Goal: Information Seeking & Learning: Check status

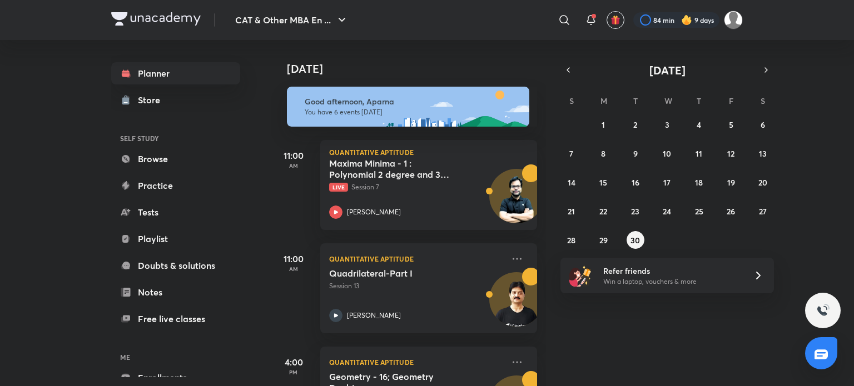
click at [689, 17] on img at bounding box center [686, 19] width 11 height 11
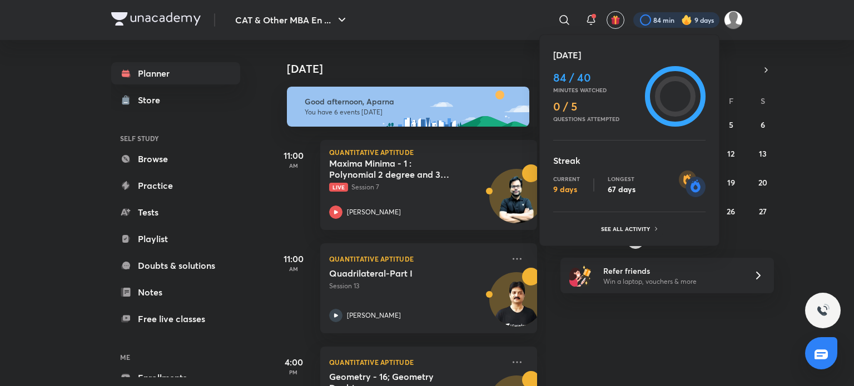
click at [628, 237] on div "[DATE] 84 / 40 Minutes watched 0 / 5 Questions attempted Streak Current 9 days …" at bounding box center [629, 140] width 180 height 212
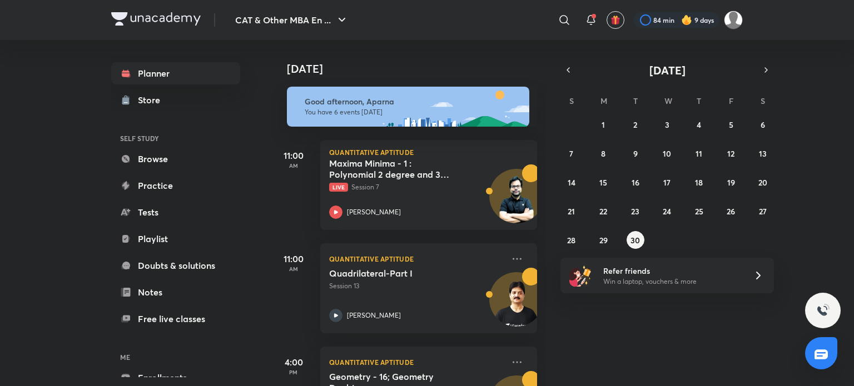
click at [686, 19] on img at bounding box center [686, 19] width 11 height 11
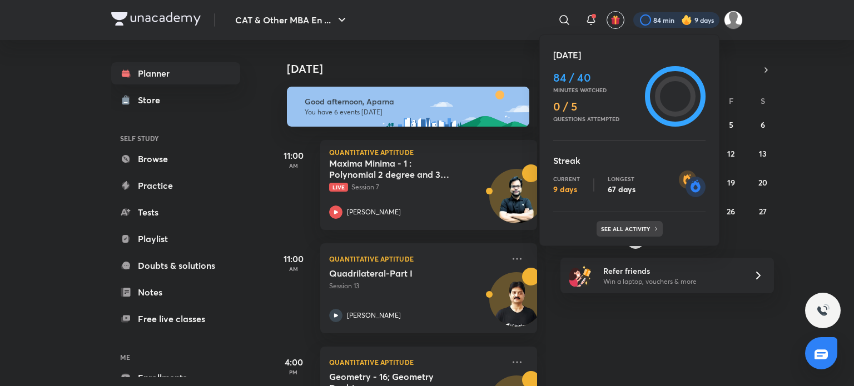
click at [618, 231] on p "See all activity" at bounding box center [627, 229] width 52 height 7
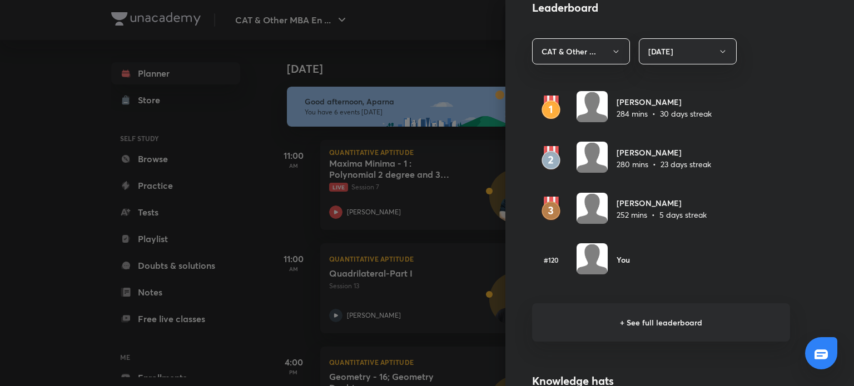
scroll to position [640, 0]
click at [41, 249] on div at bounding box center [427, 193] width 854 height 386
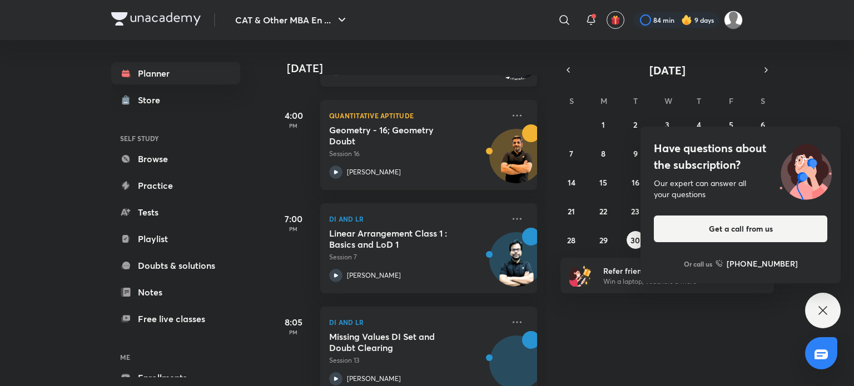
scroll to position [378, 0]
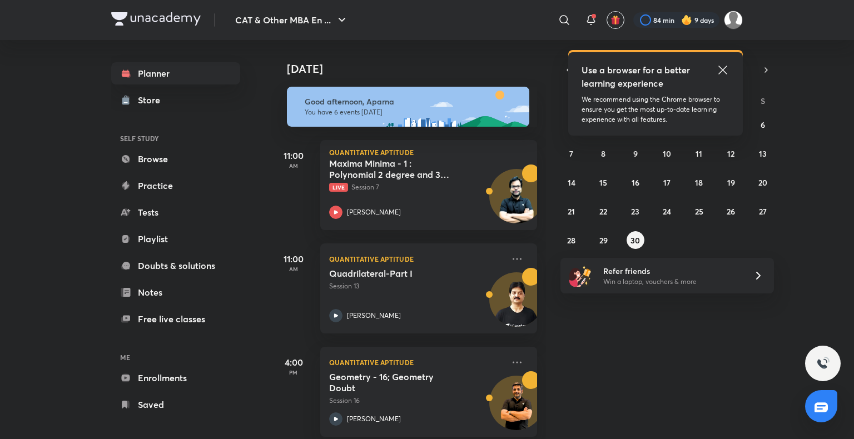
click at [681, 20] on img at bounding box center [686, 19] width 11 height 11
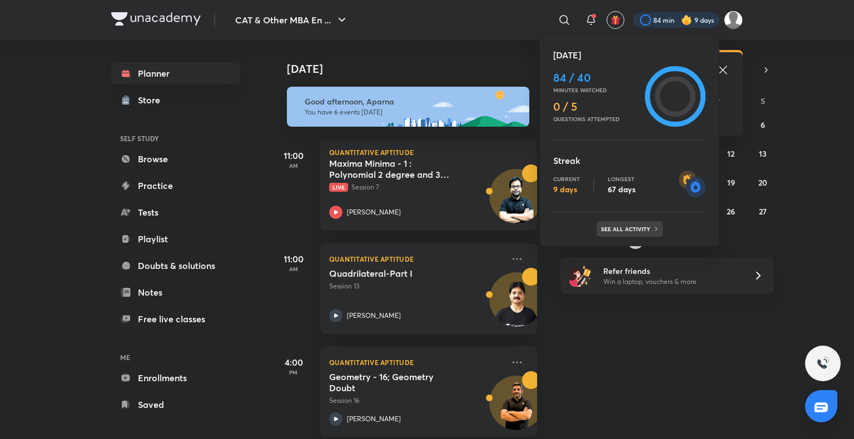
click at [630, 229] on p "See all activity" at bounding box center [627, 229] width 52 height 7
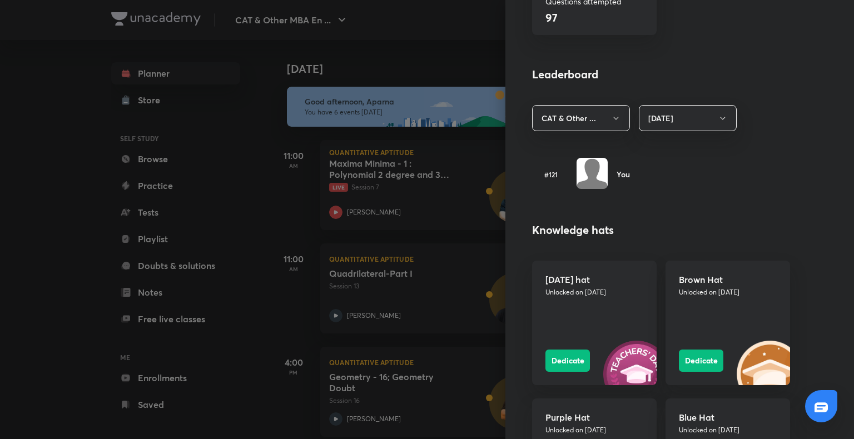
scroll to position [587, 0]
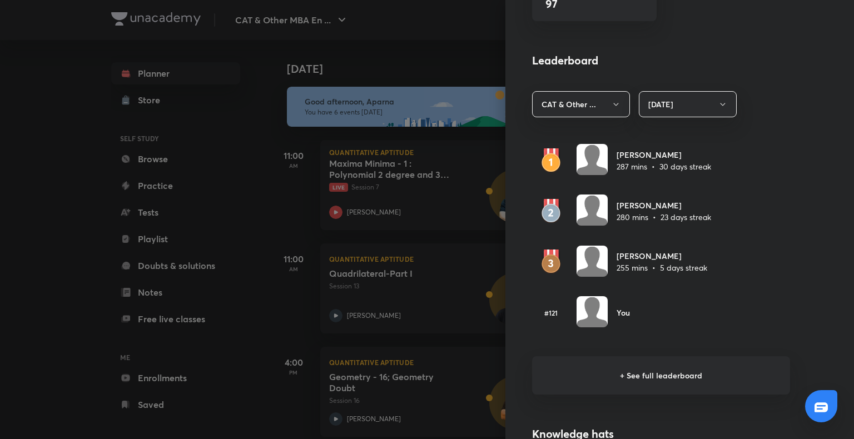
click at [639, 371] on h6 "+ See full leaderboard" at bounding box center [661, 375] width 258 height 38
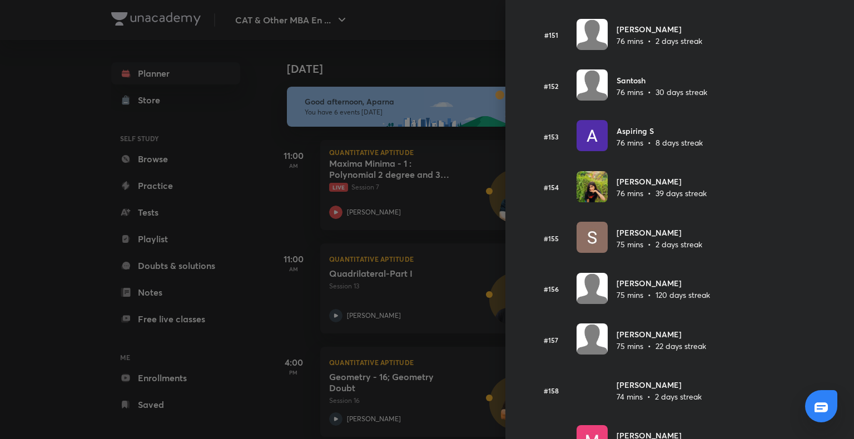
scroll to position [7696, 0]
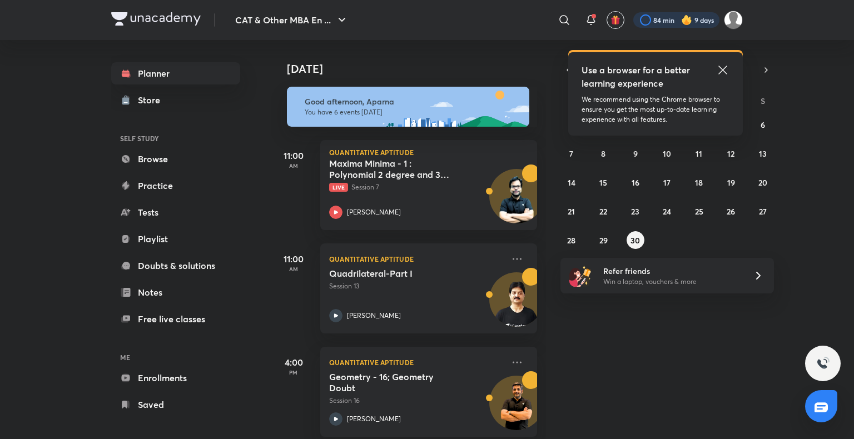
click at [668, 22] on div at bounding box center [676, 20] width 86 height 16
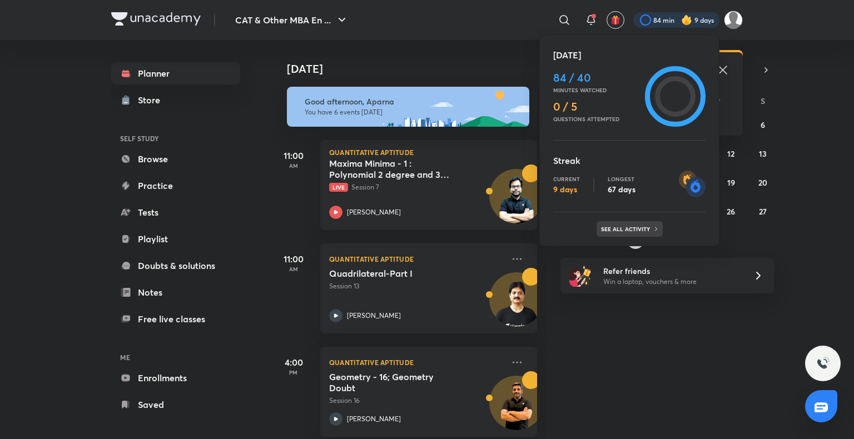
click at [628, 233] on div "See all activity" at bounding box center [630, 229] width 66 height 16
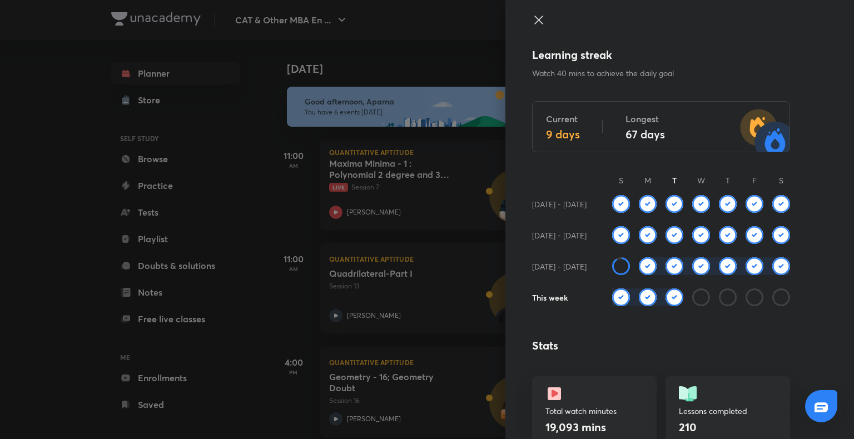
click at [113, 290] on div at bounding box center [427, 219] width 854 height 439
